Goal: Task Accomplishment & Management: Complete application form

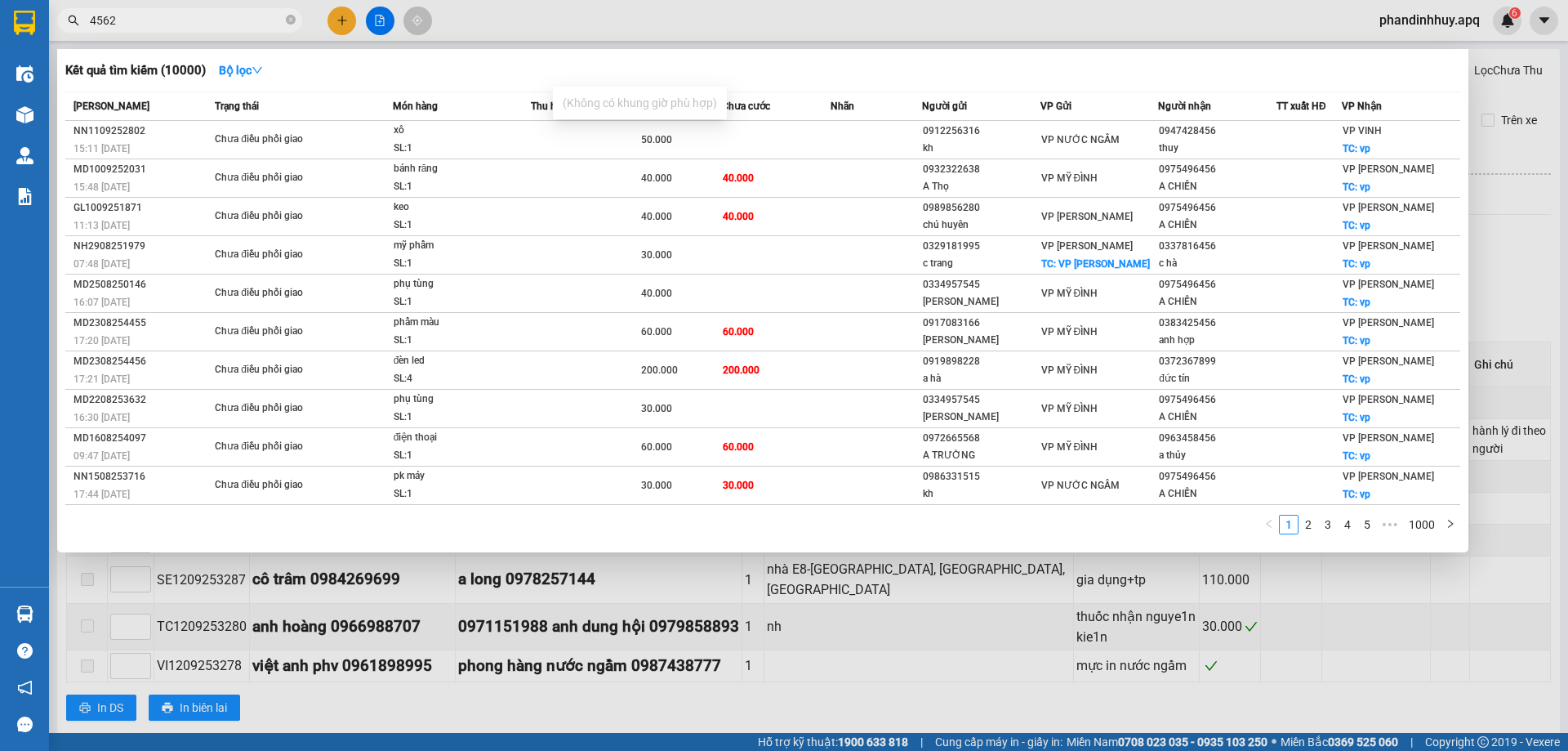
drag, startPoint x: 288, startPoint y: 21, endPoint x: 256, endPoint y: 21, distance: 32.0
click at [283, 21] on span "4562" at bounding box center [180, 21] width 245 height 25
click at [254, 18] on input "4562" at bounding box center [186, 21] width 193 height 18
click at [288, 19] on icon "close-circle" at bounding box center [290, 20] width 10 height 10
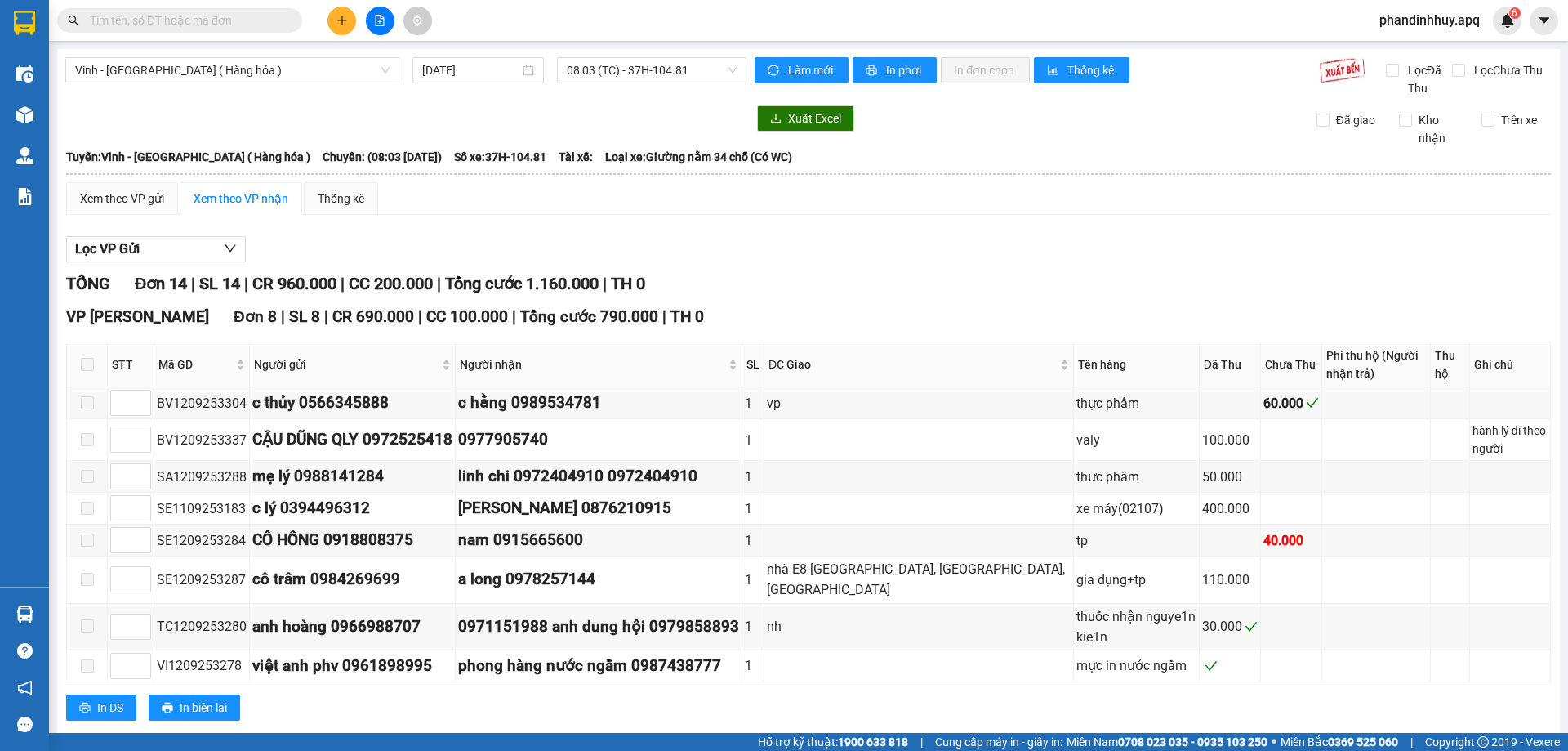
click at [208, 21] on input "text" at bounding box center [186, 21] width 193 height 18
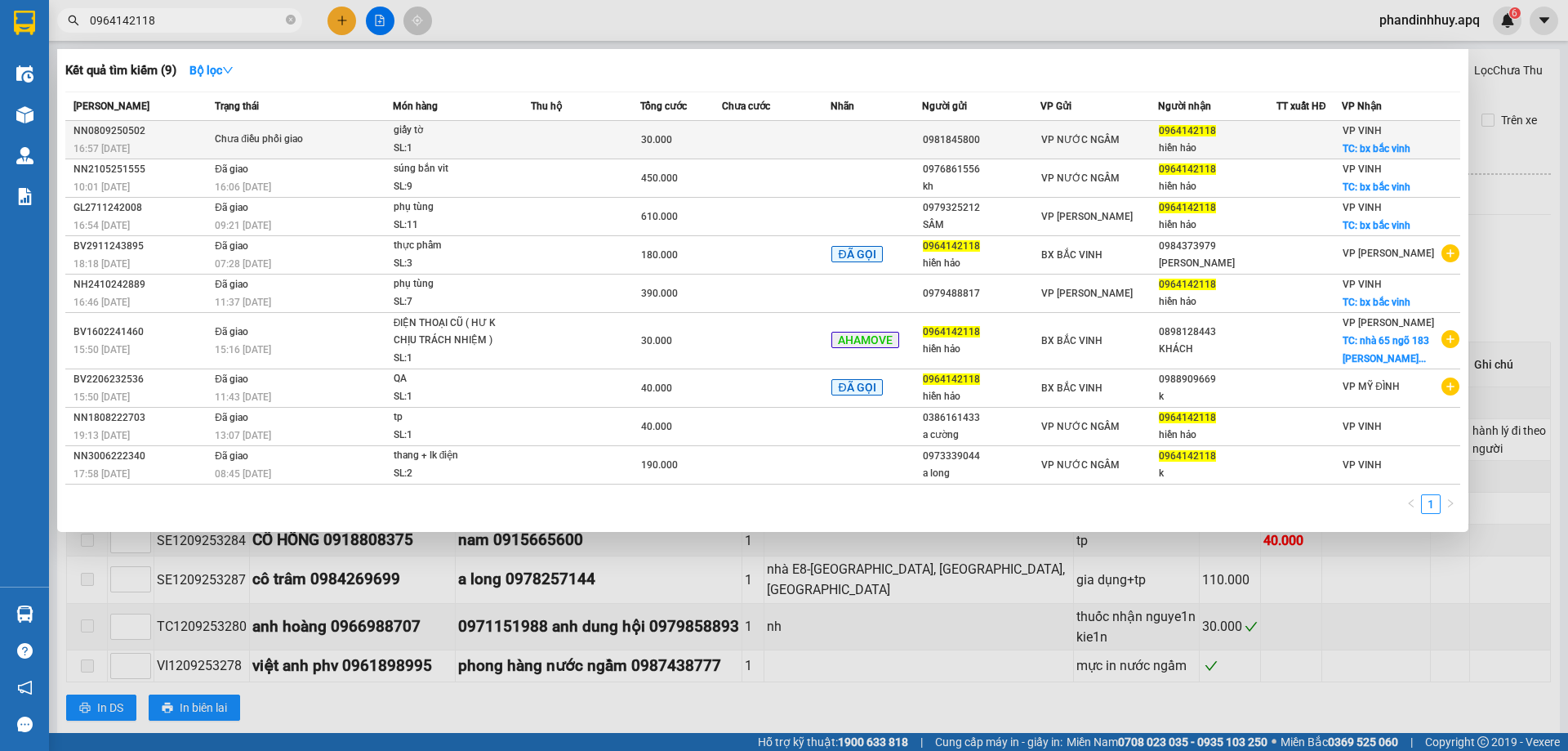
type input "0964142118"
click at [614, 136] on td at bounding box center [585, 140] width 109 height 39
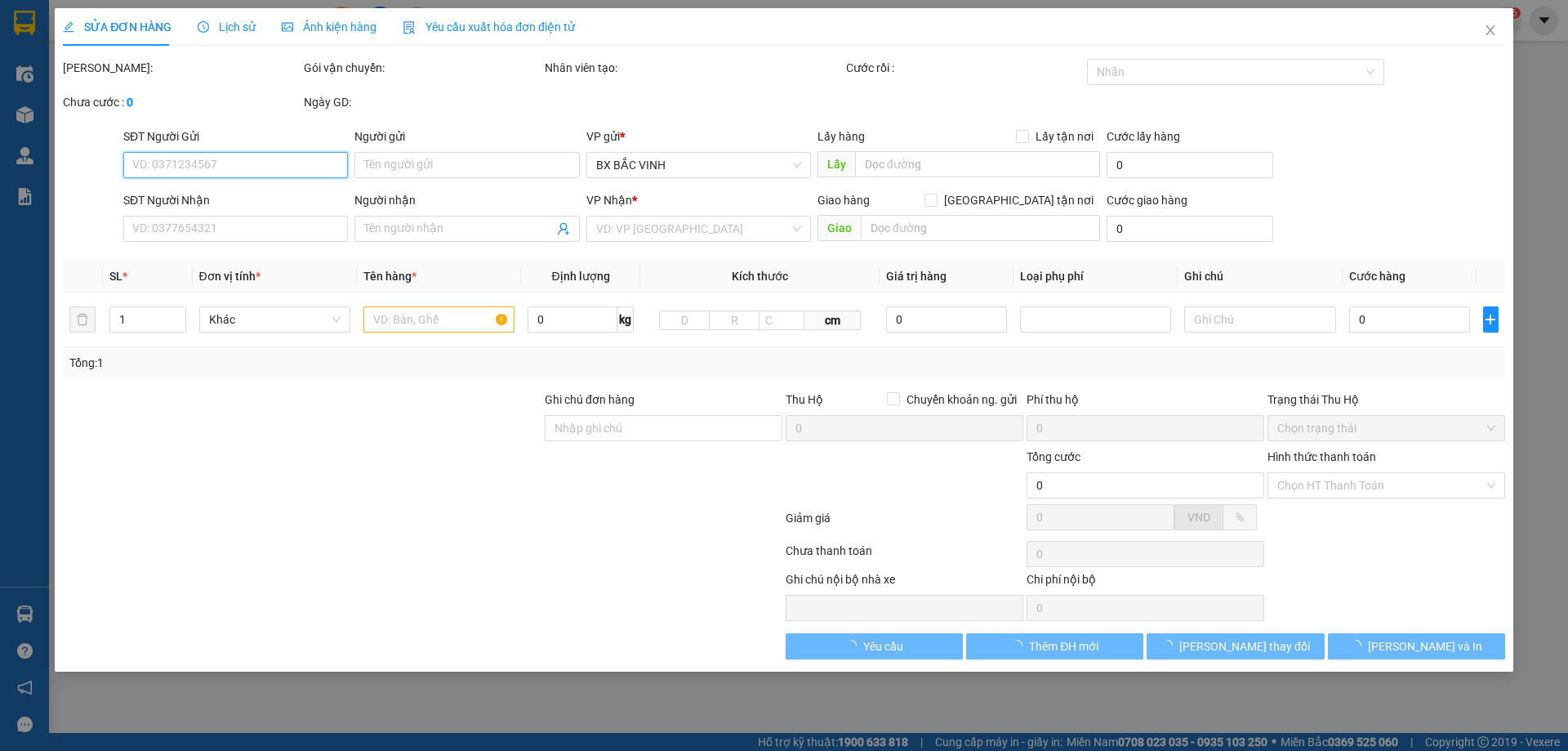
type input "0981845800"
type input "0964142118"
type input "hiền hảo"
checkbox input "true"
type input "bx bắc vinh"
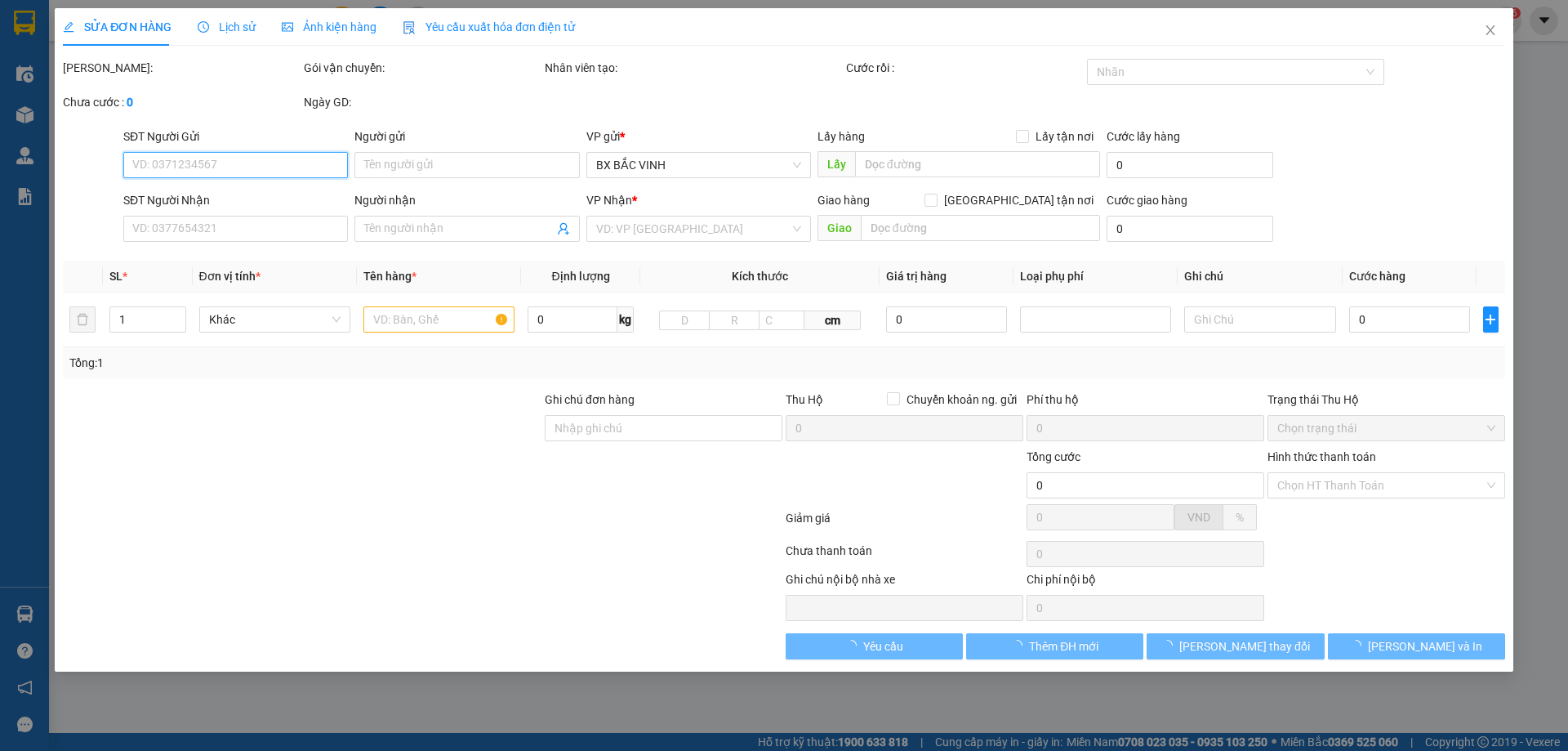
type input "30.000"
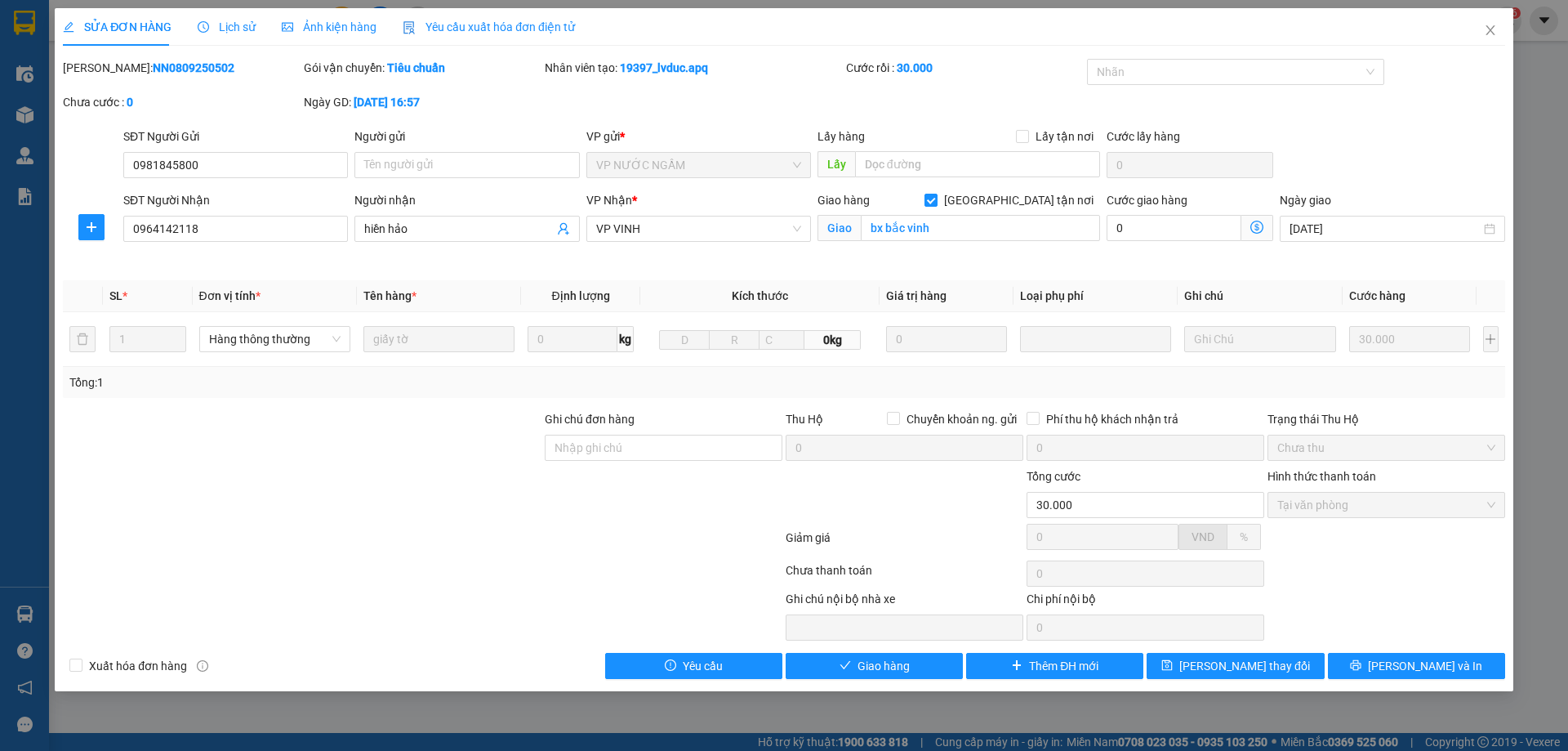
click at [235, 24] on span "Lịch sử" at bounding box center [226, 27] width 58 height 13
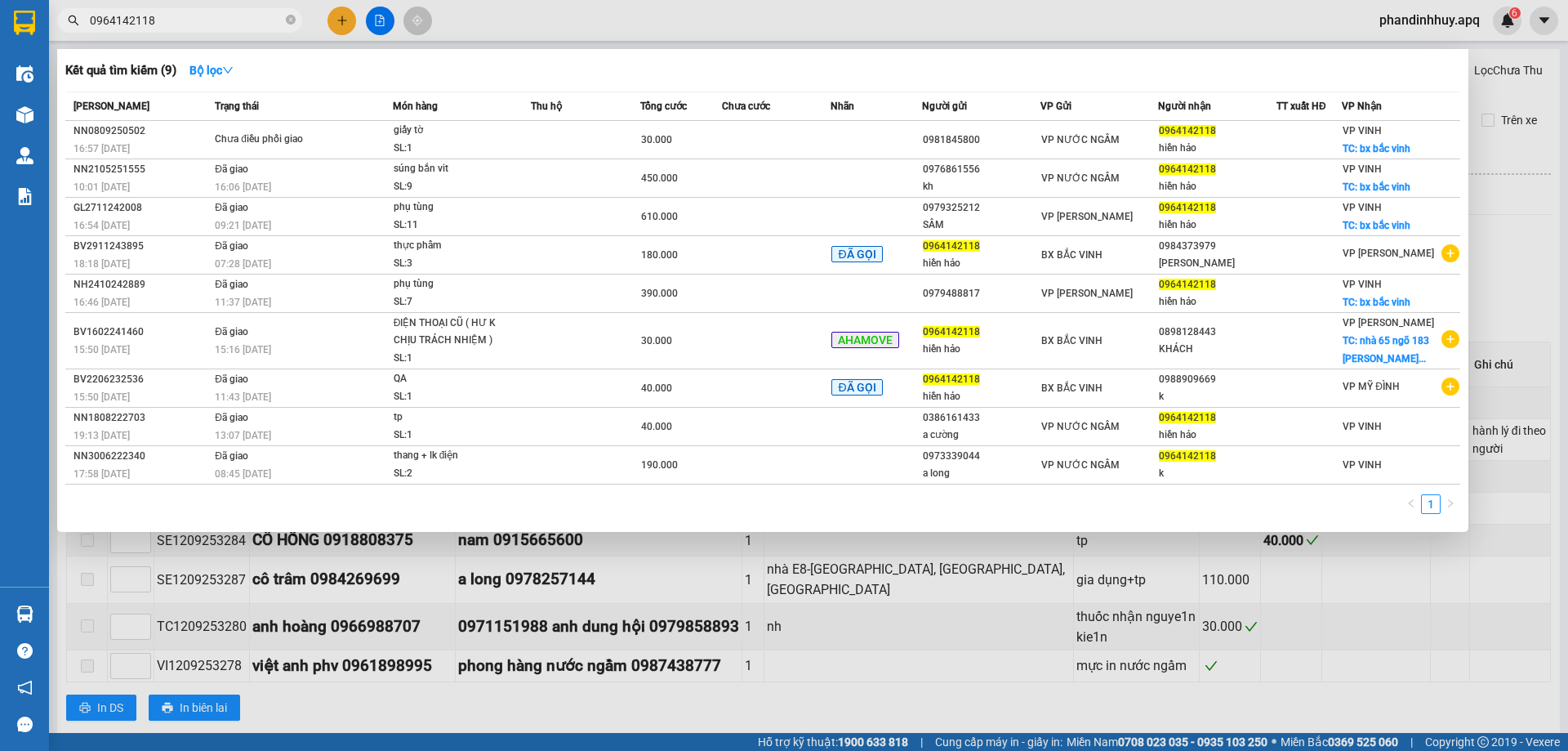
click at [229, 16] on input "0964142118" at bounding box center [186, 21] width 193 height 18
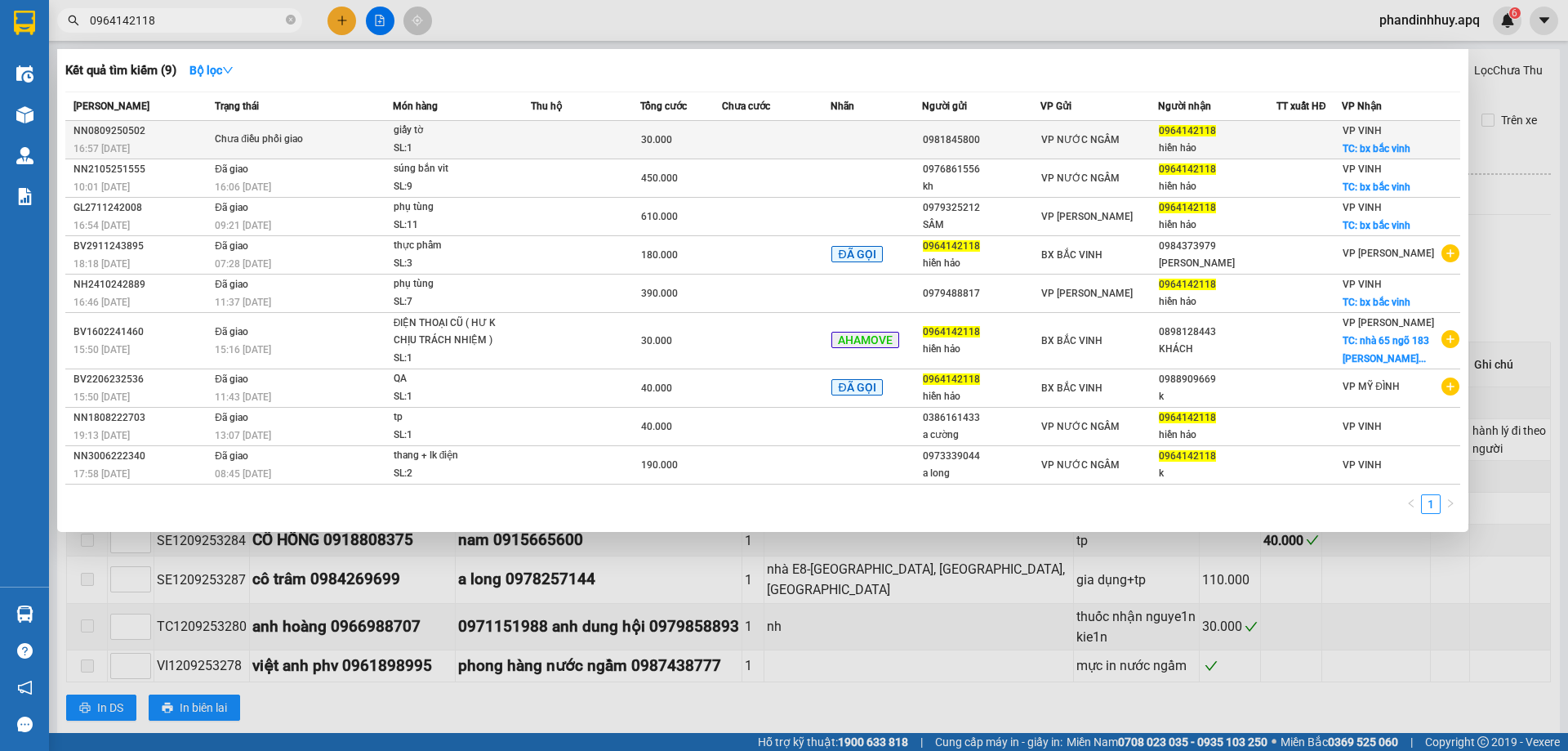
click at [287, 141] on div "Chưa điều phối giao" at bounding box center [276, 140] width 122 height 18
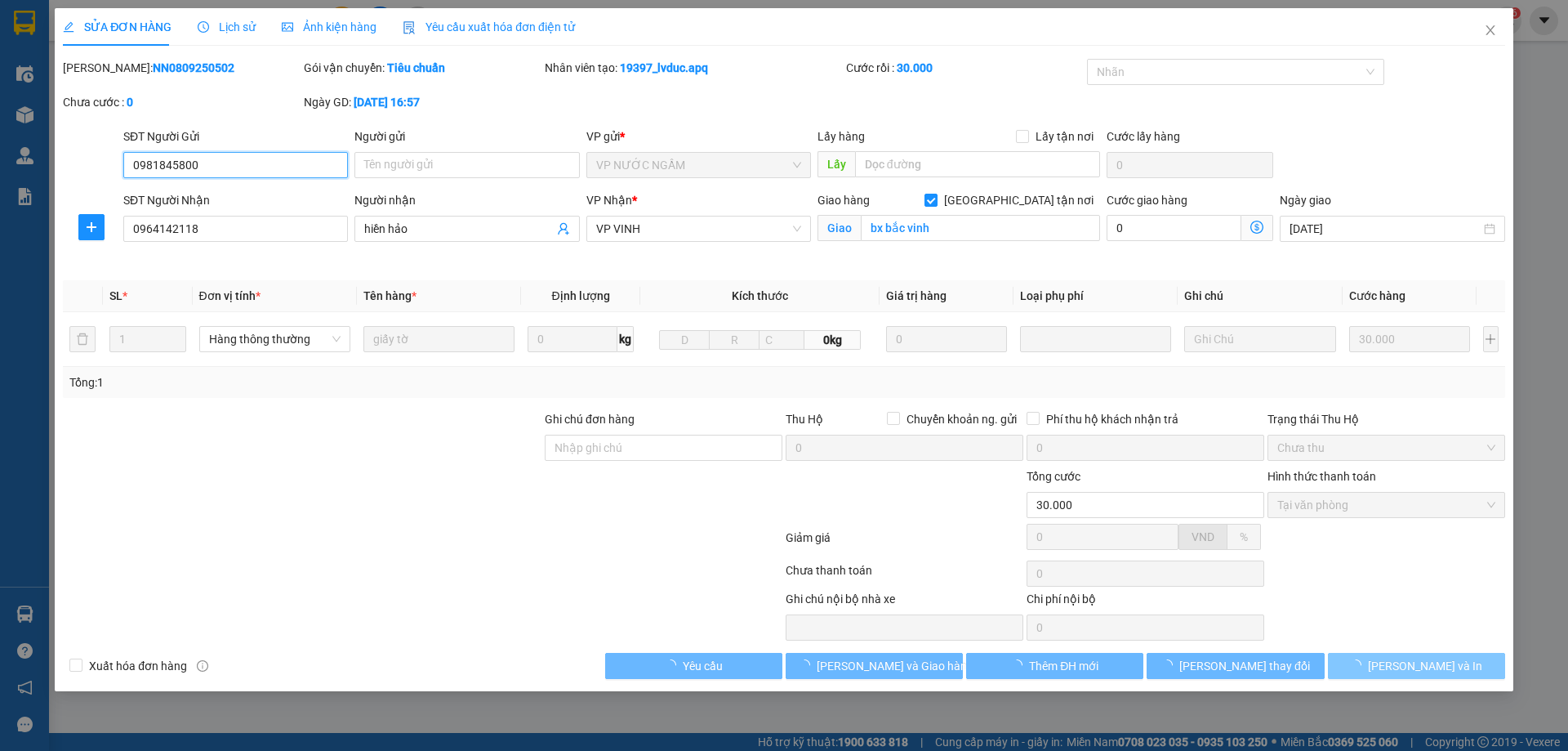
type input "0981845800"
type input "0964142118"
type input "hiền hảo"
checkbox input "true"
type input "bx bắc vinh"
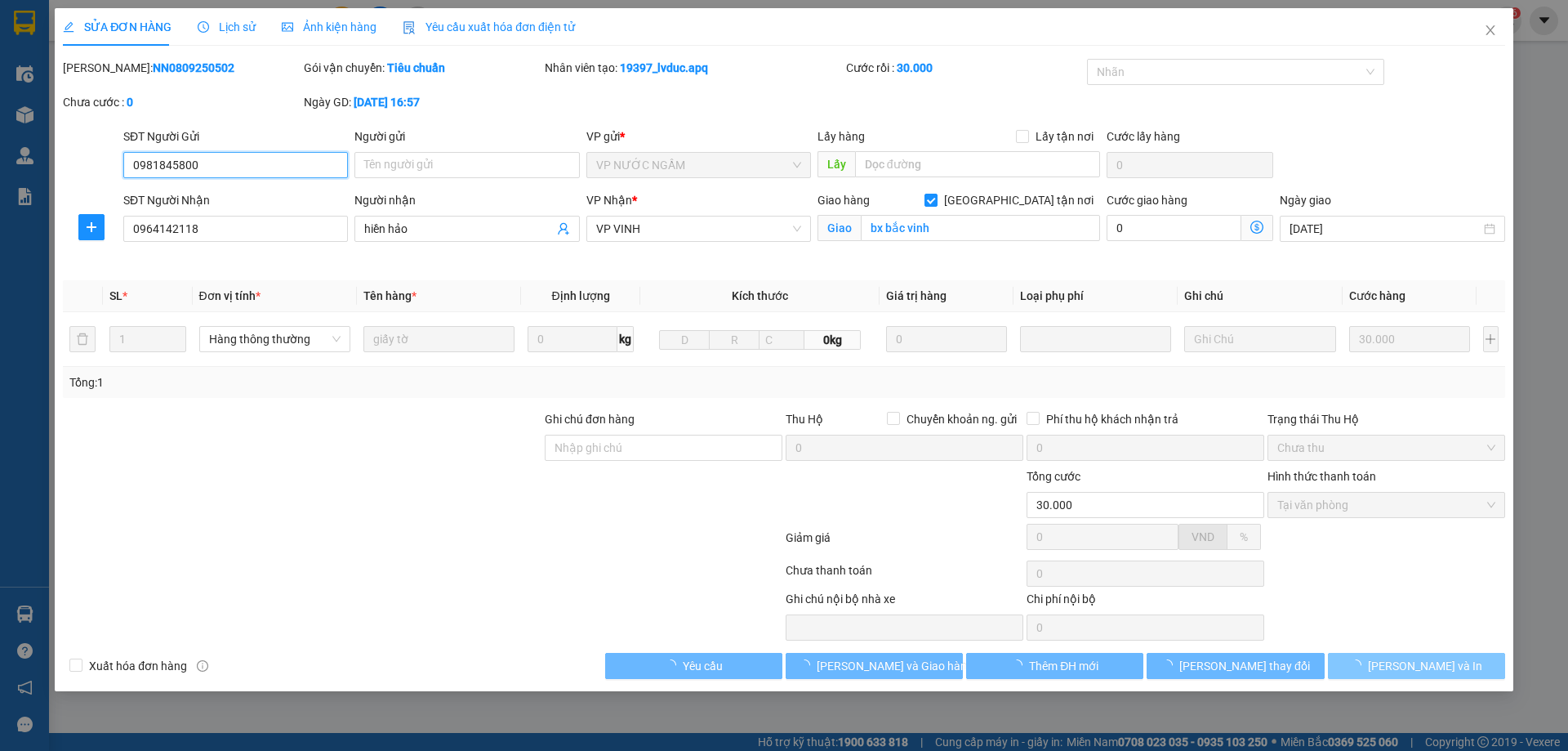
type input "30.000"
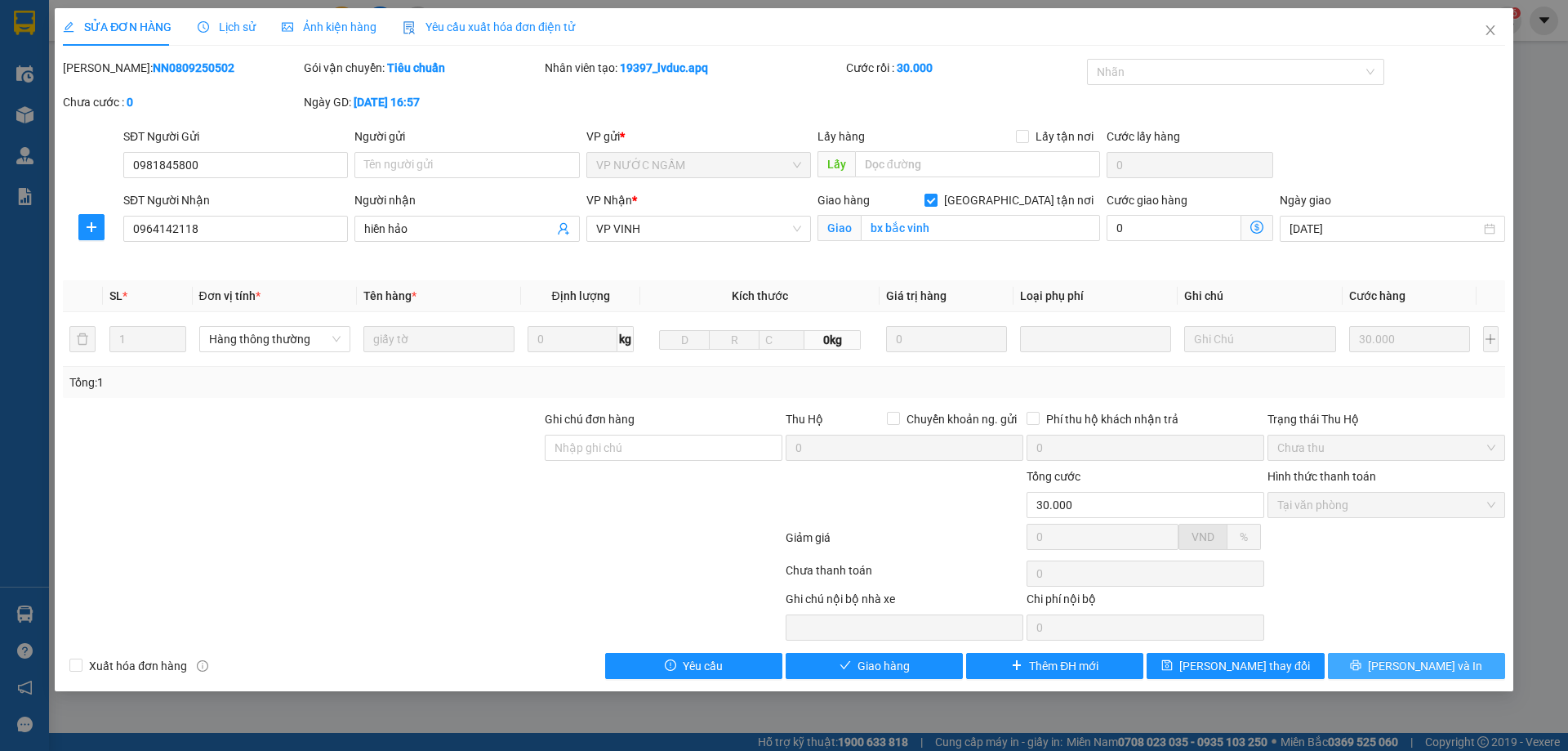
click at [1414, 661] on span "[PERSON_NAME] và In" at bounding box center [1424, 666] width 114 height 18
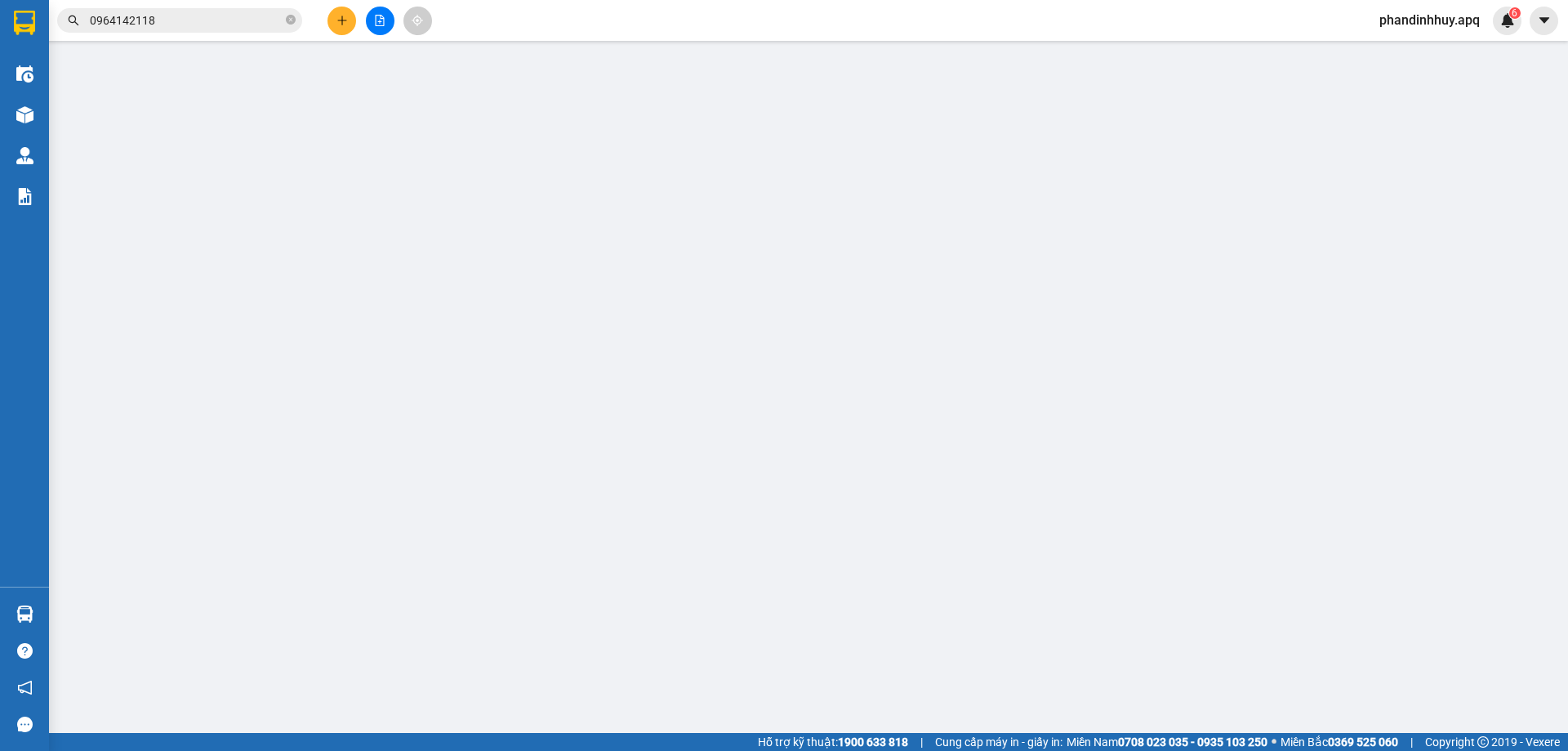
type input "0981845800"
type input "0964142118"
type input "hiền hảo"
checkbox input "true"
type input "bx bắc vinh"
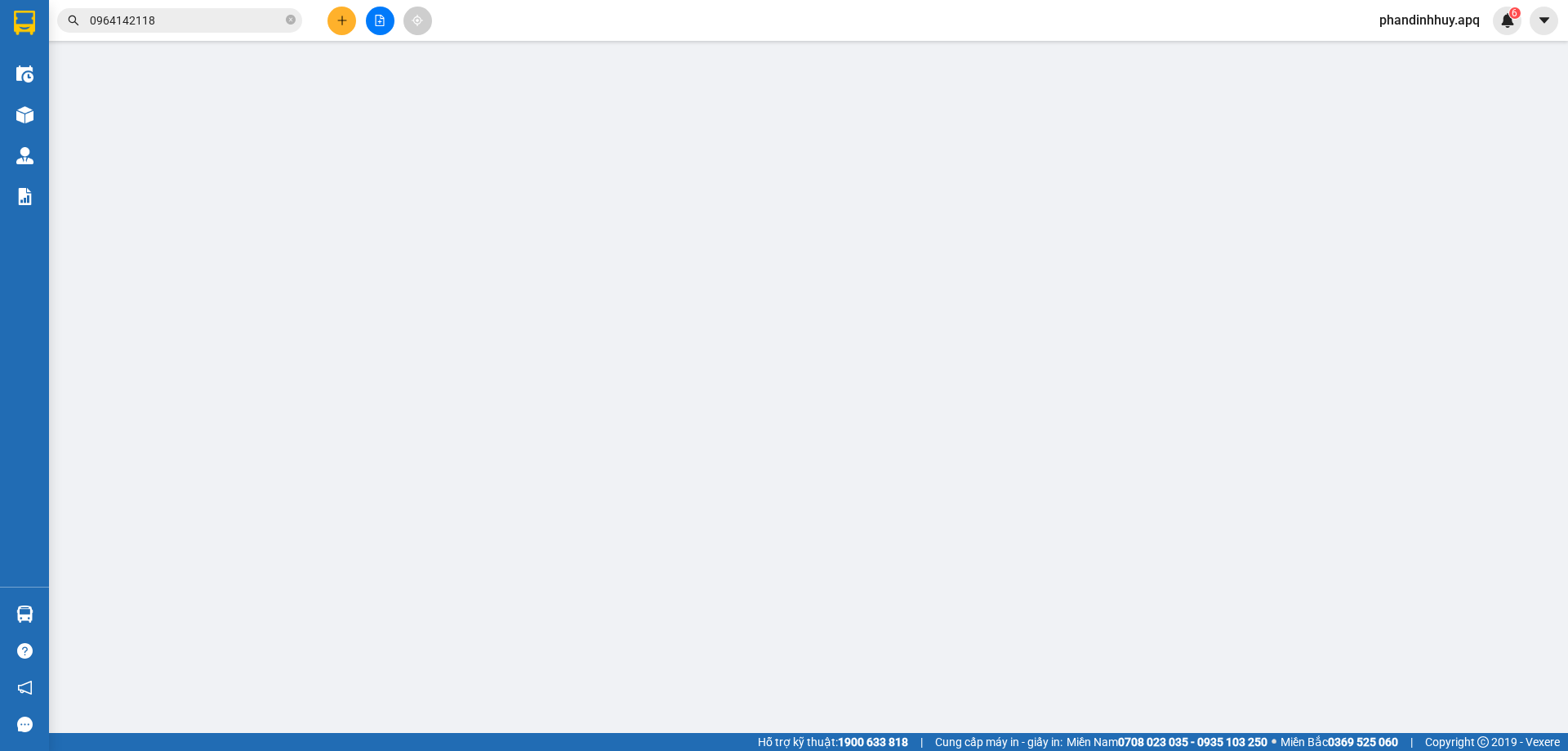
type input "30.000"
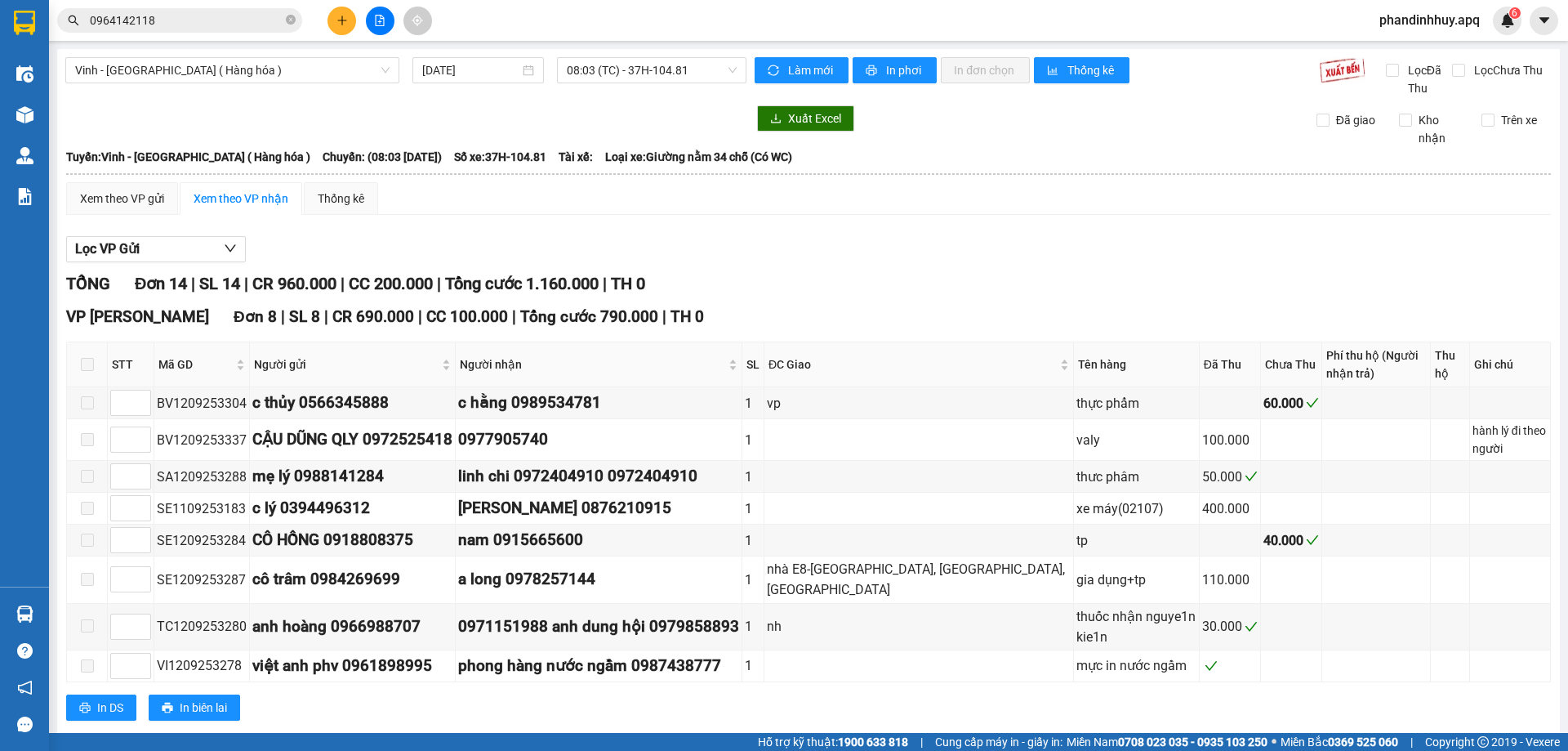
click at [226, 16] on input "0964142118" at bounding box center [186, 21] width 193 height 18
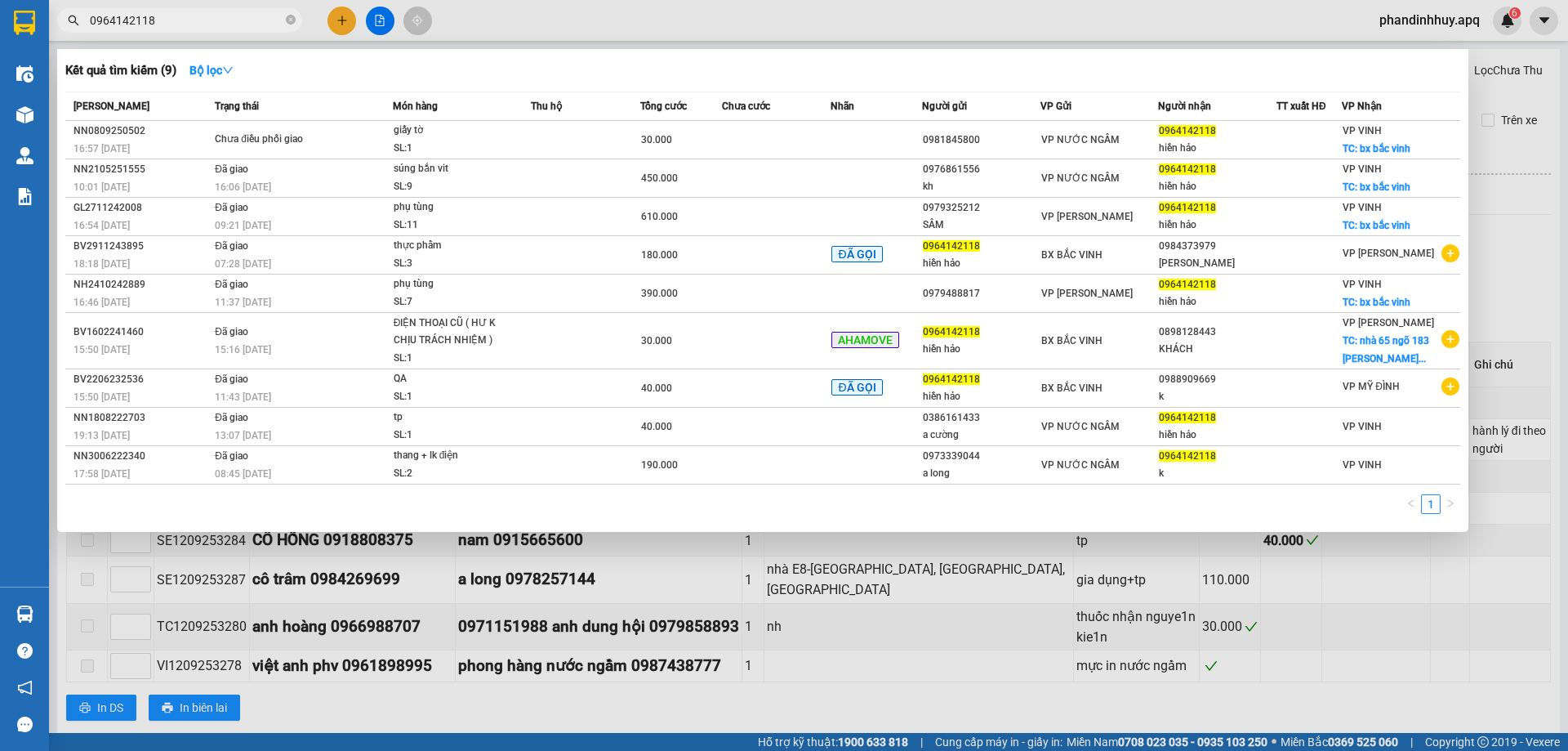
click at [198, 18] on input "0964142118" at bounding box center [186, 21] width 193 height 18
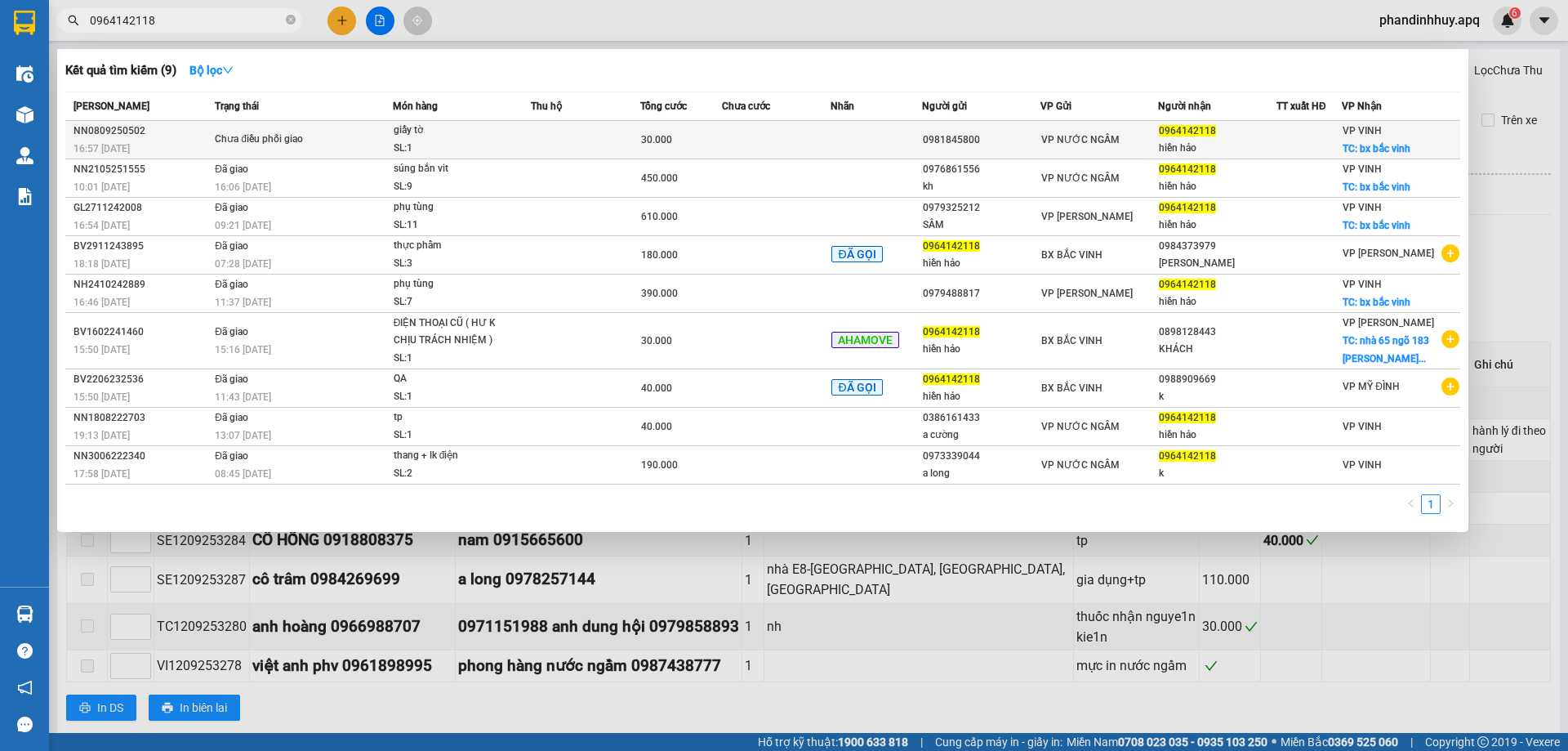
click at [271, 139] on div "Chưa điều phối giao" at bounding box center [276, 140] width 122 height 18
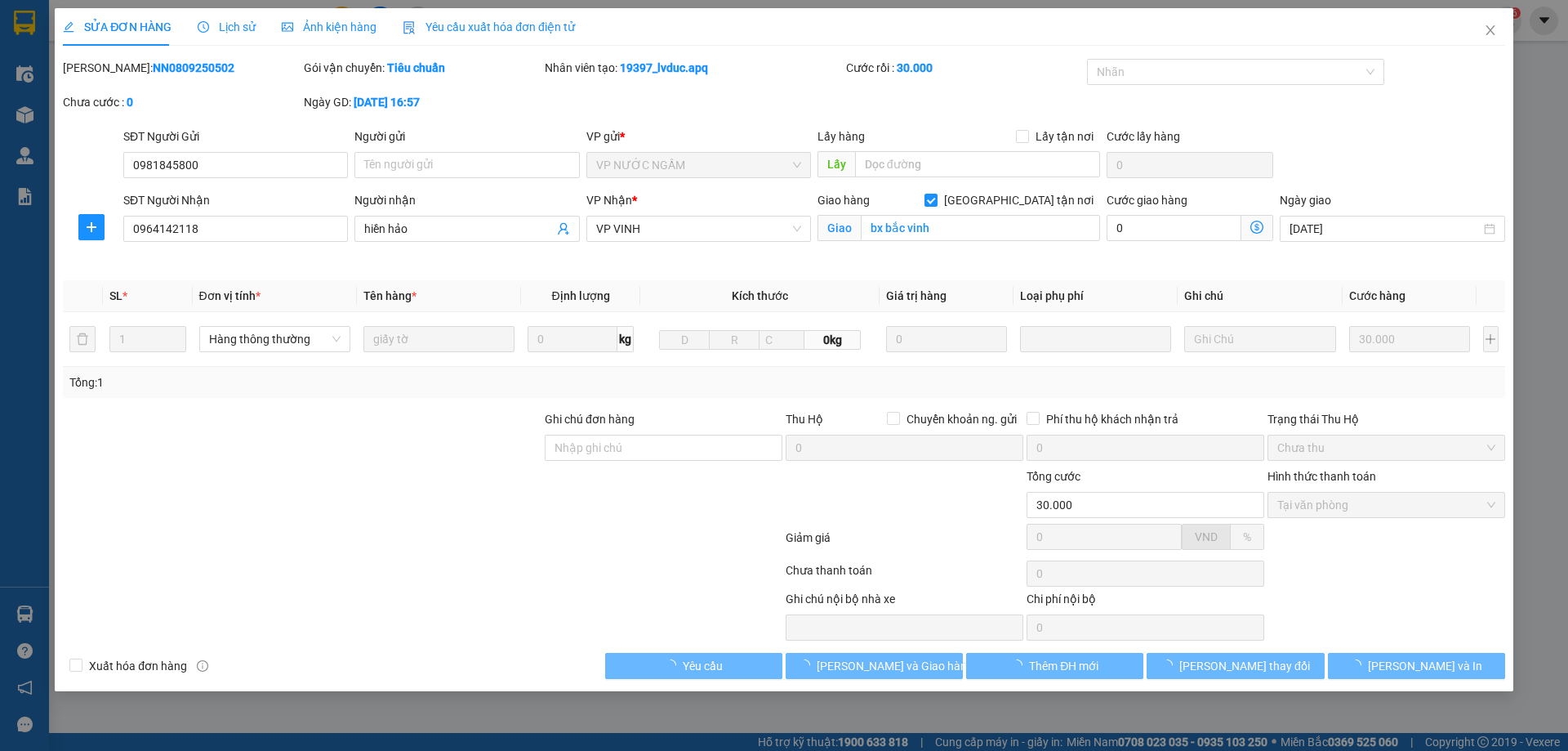
click at [235, 27] on span "Lịch sử" at bounding box center [226, 27] width 58 height 13
